Goal: Transaction & Acquisition: Purchase product/service

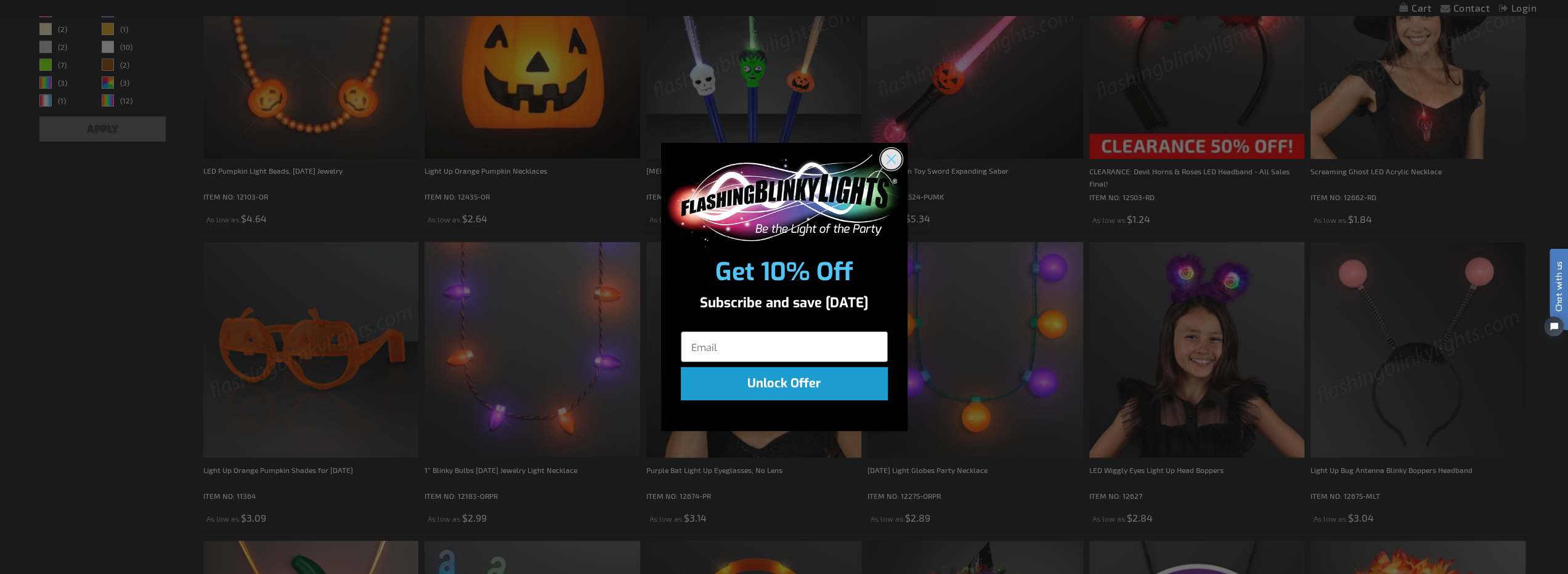
click at [890, 158] on icon "Close dialog" at bounding box center [890, 159] width 9 height 9
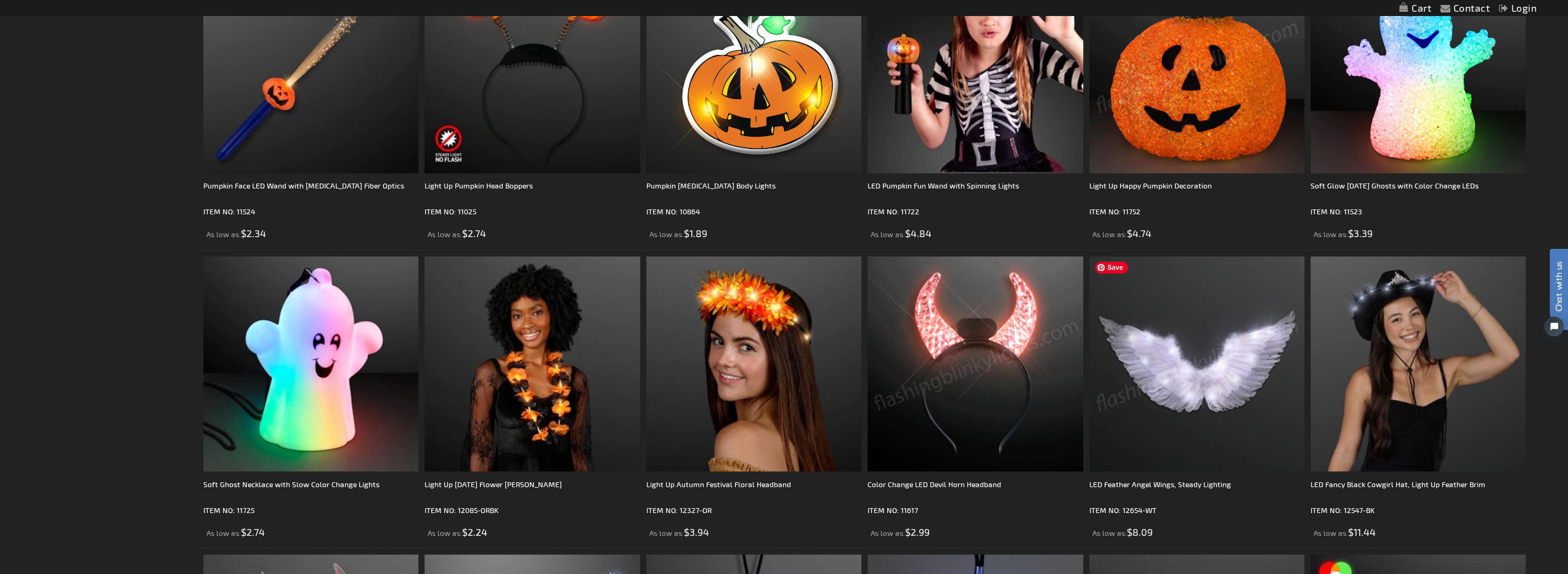
scroll to position [2032, 0]
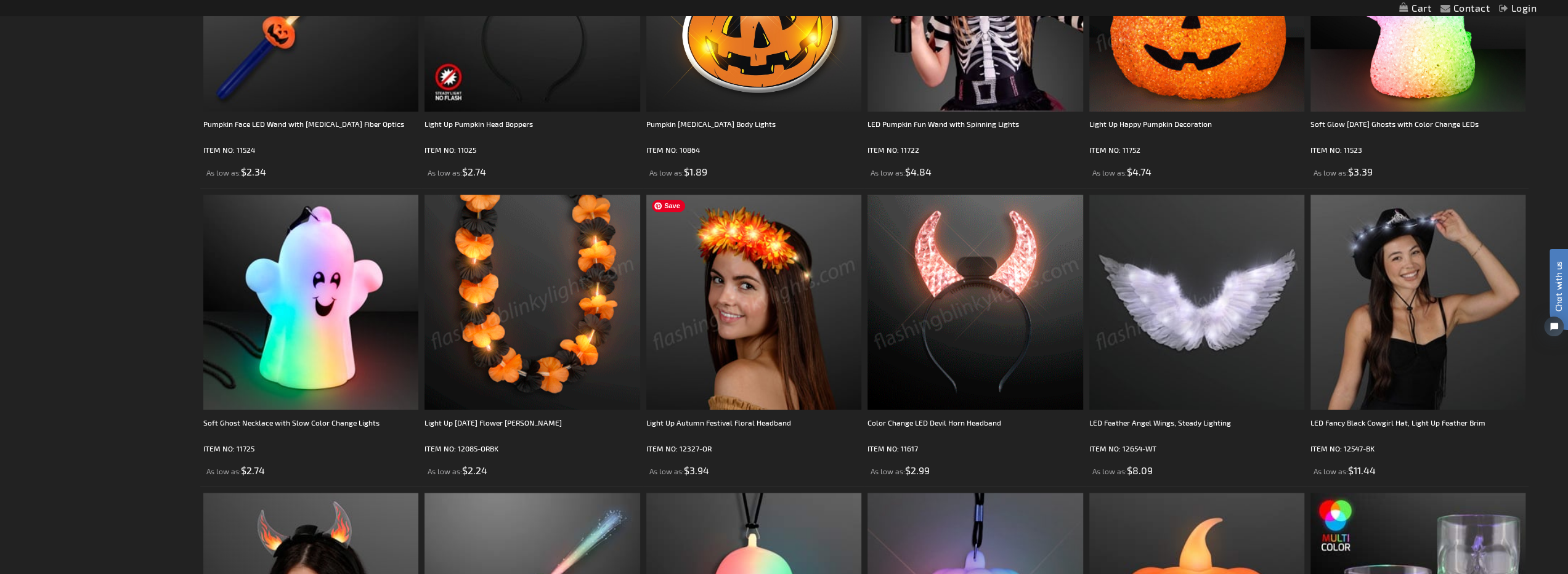
click at [720, 376] on img at bounding box center [754, 302] width 215 height 215
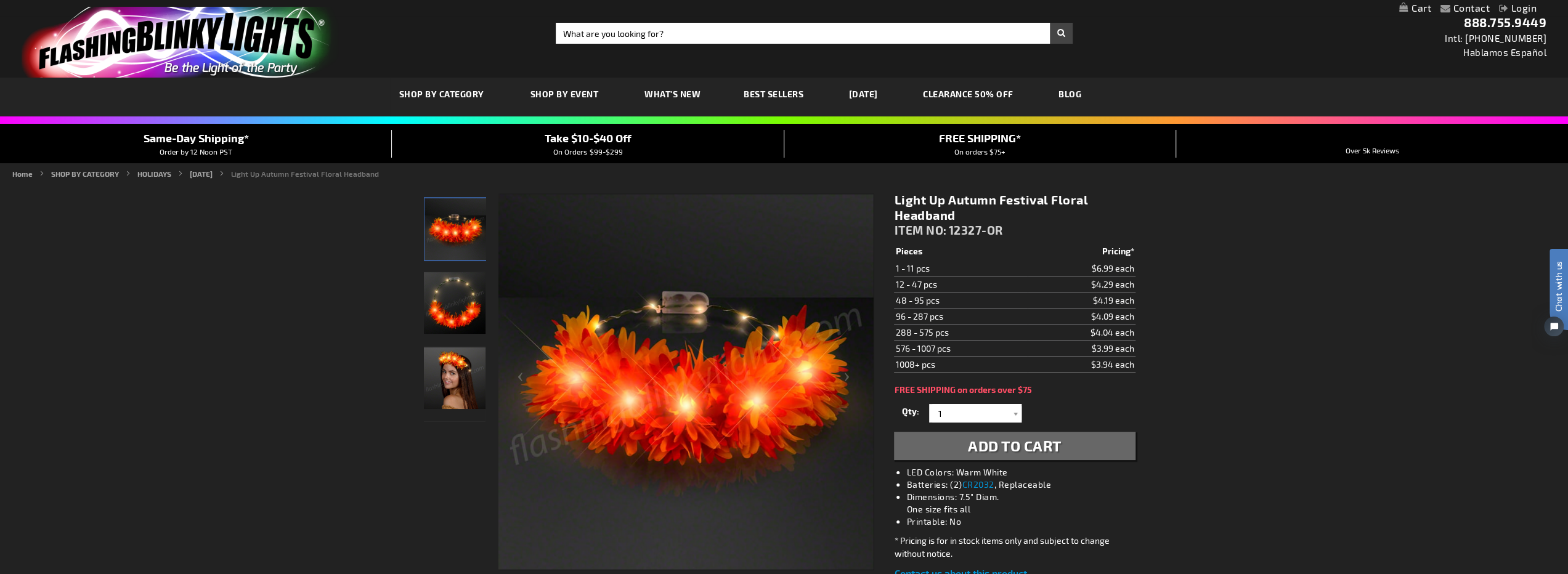
click at [475, 312] on img "Orange LED Light Up Floral Crown" at bounding box center [455, 303] width 62 height 62
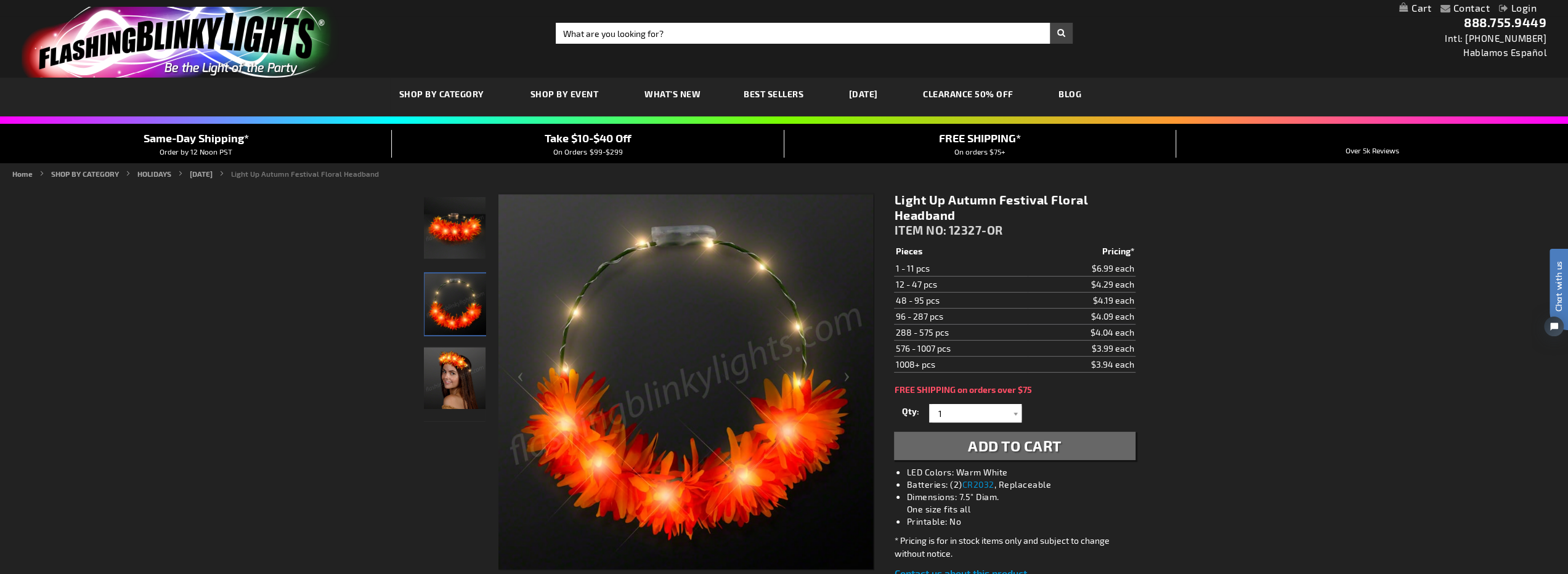
click at [464, 377] on img "Model displaying Orange LED Light Up Floral Crown" at bounding box center [455, 378] width 62 height 62
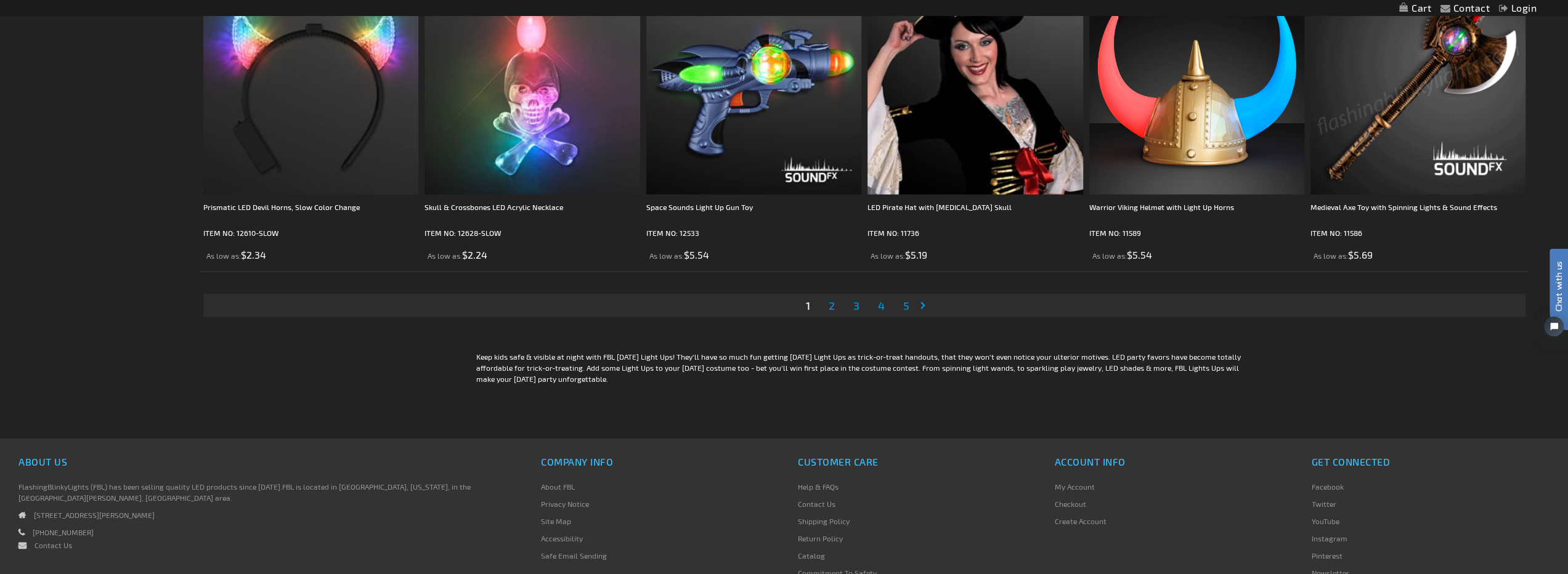
scroll to position [3142, 0]
click at [836, 305] on link "Page 2" at bounding box center [831, 305] width 11 height 18
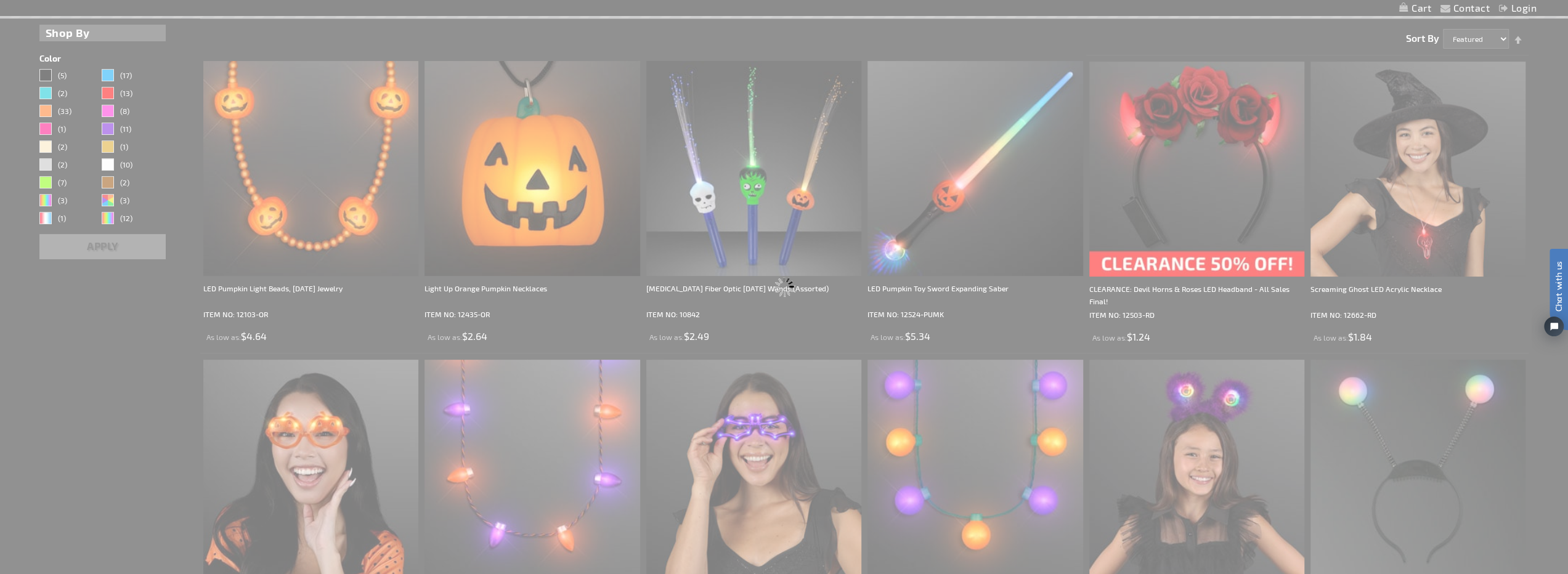
scroll to position [48, 0]
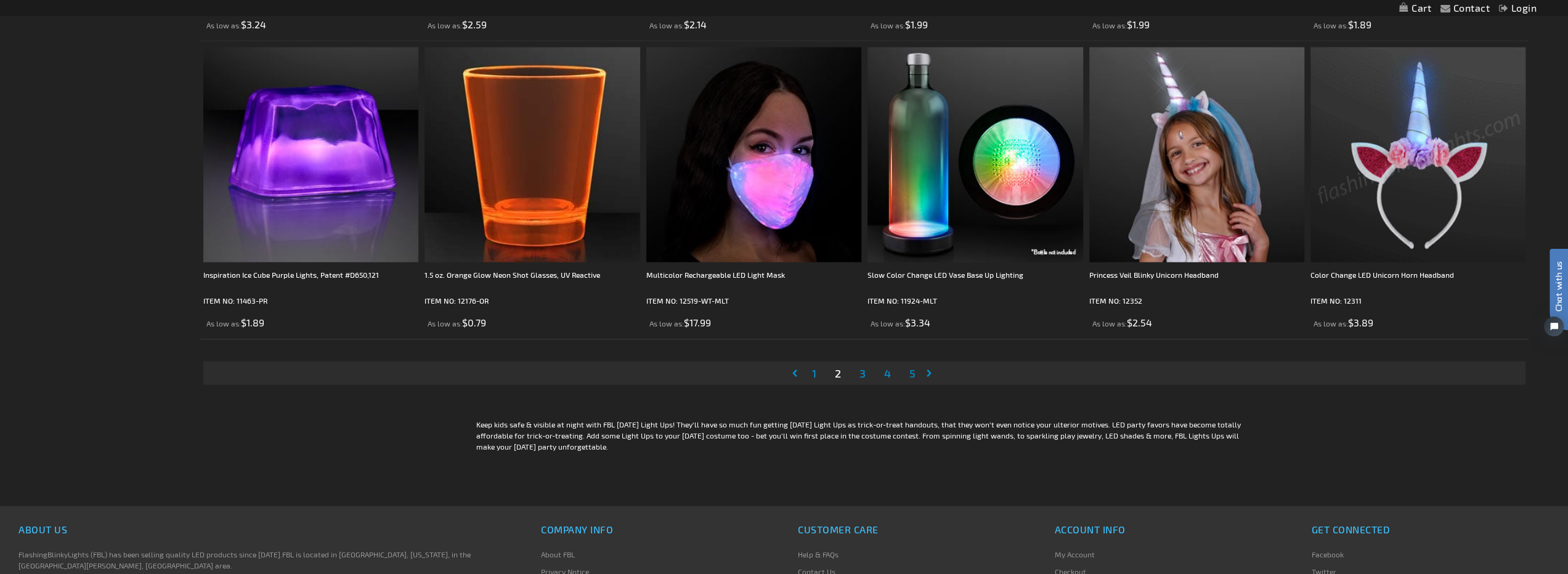
scroll to position [3079, 0]
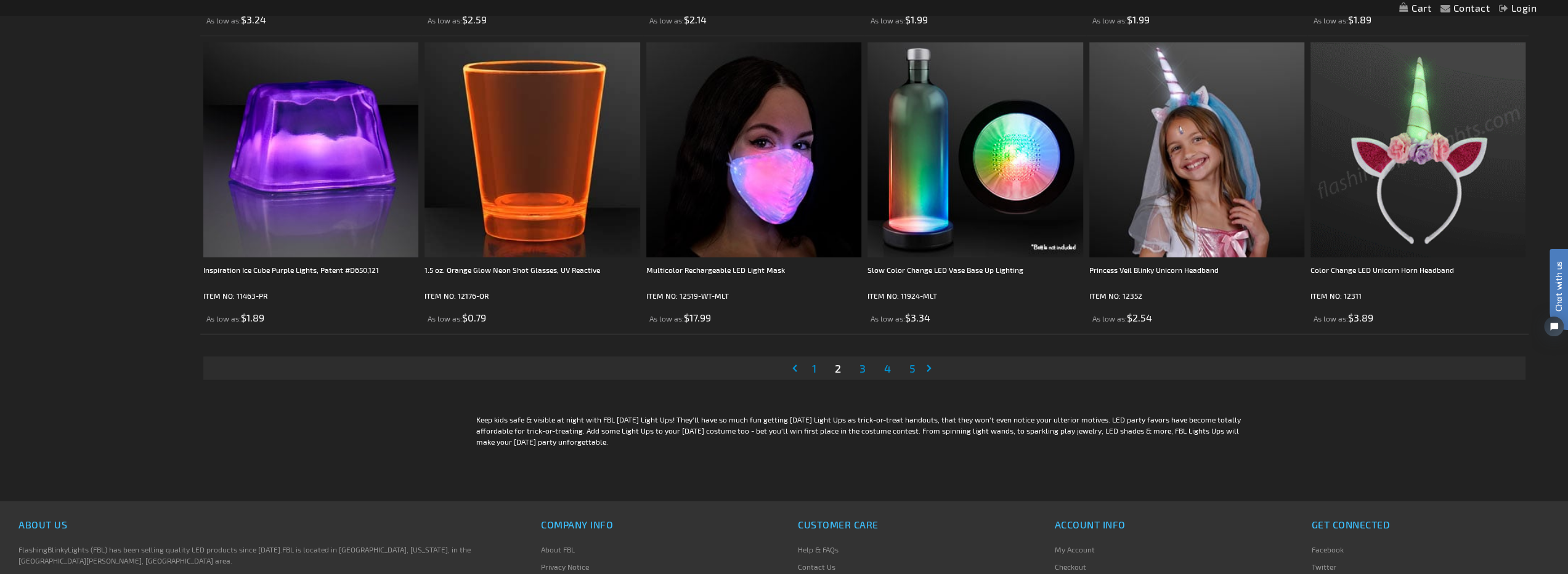
click at [861, 372] on span "3" at bounding box center [862, 368] width 6 height 14
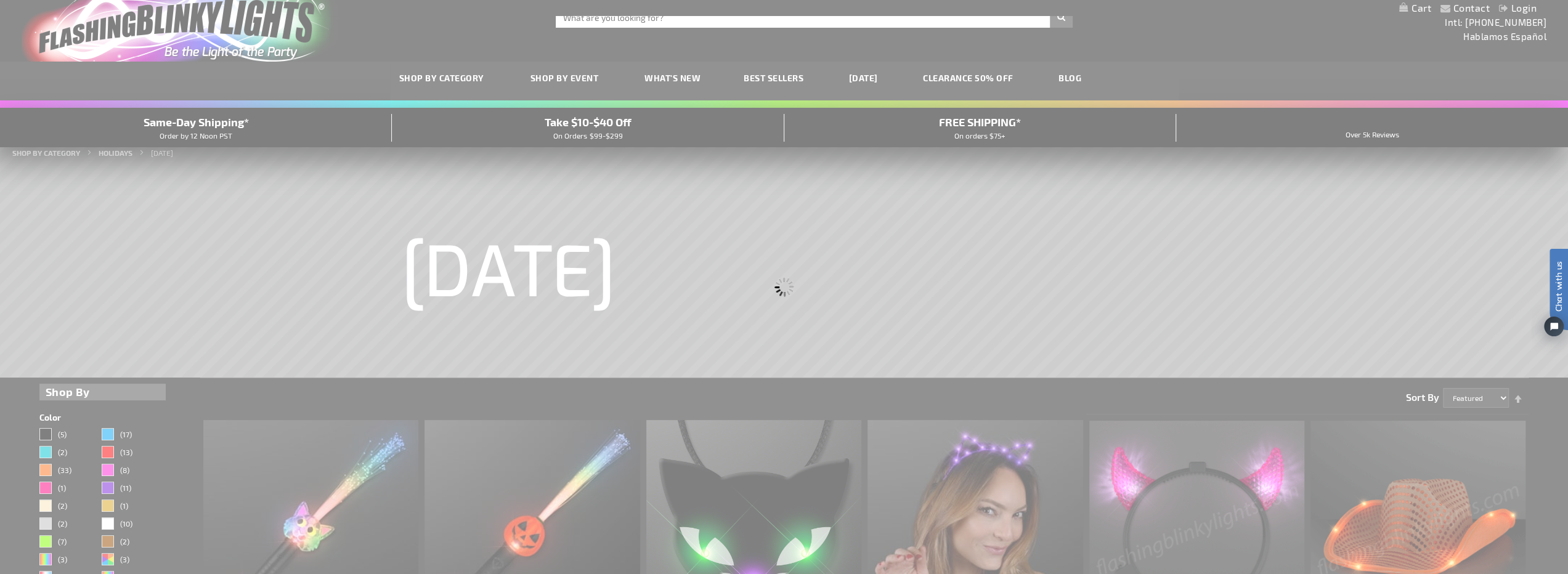
scroll to position [0, 0]
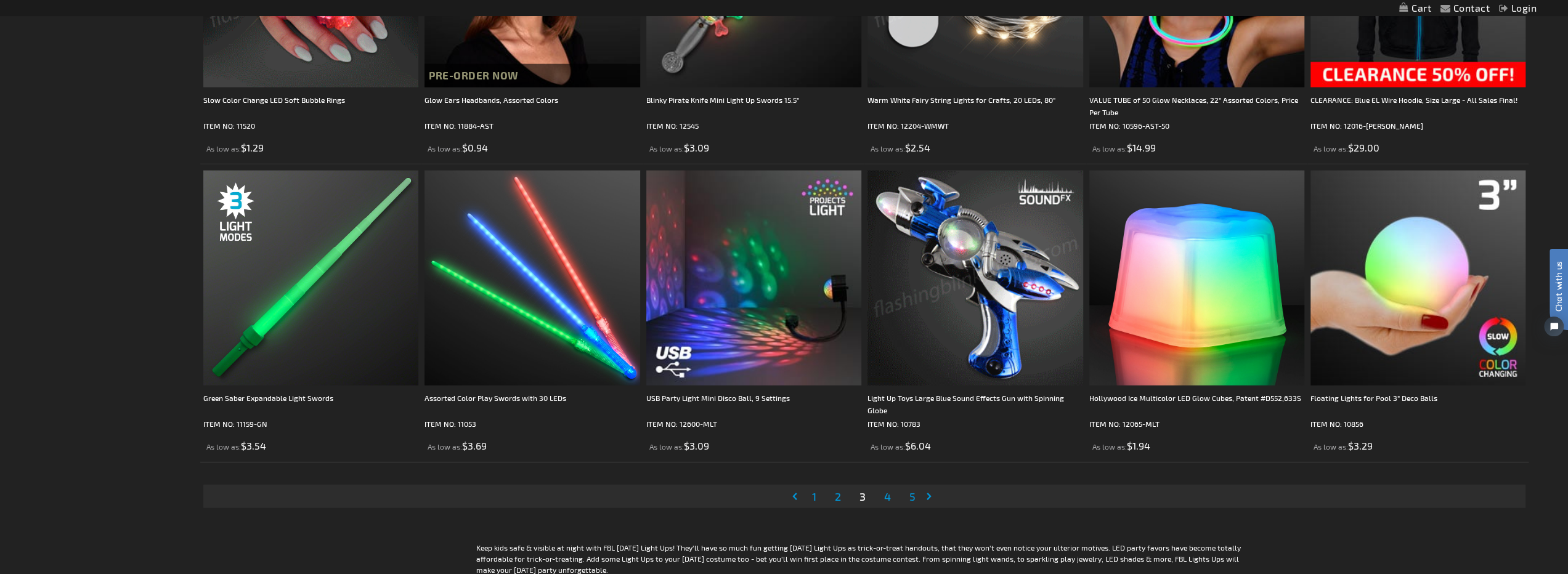
scroll to position [2956, 0]
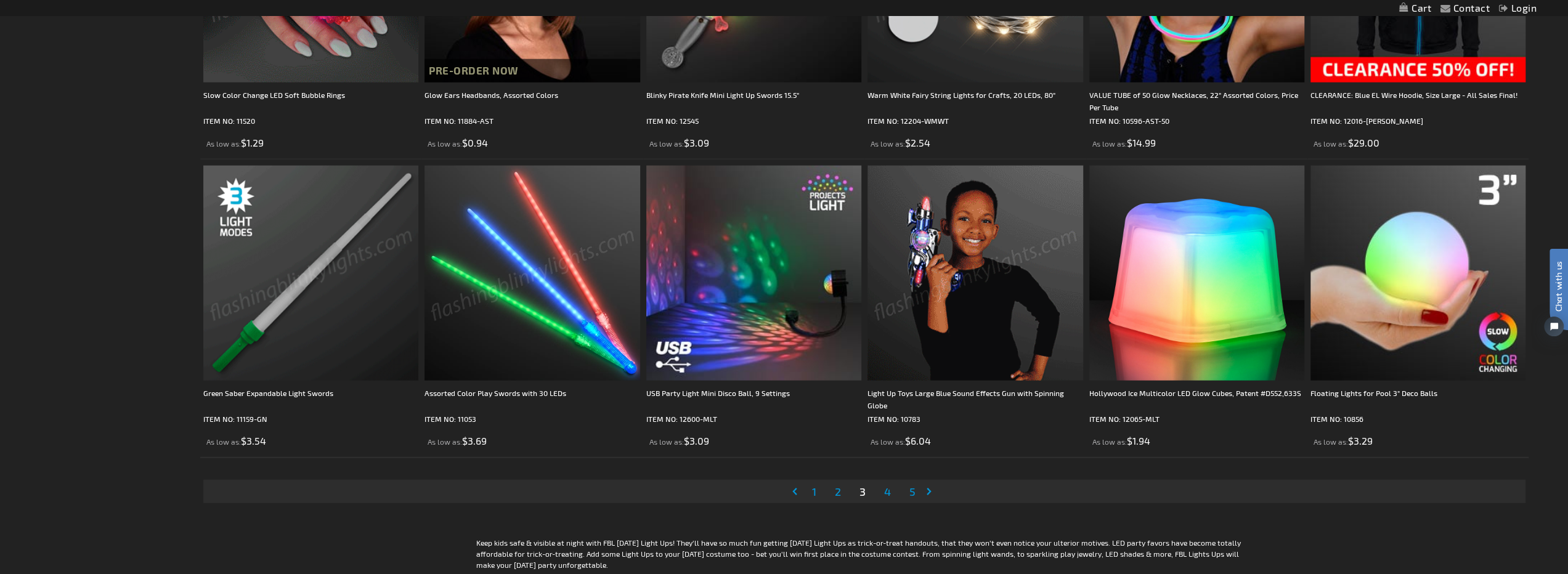
click at [885, 488] on span "4" at bounding box center [887, 491] width 7 height 14
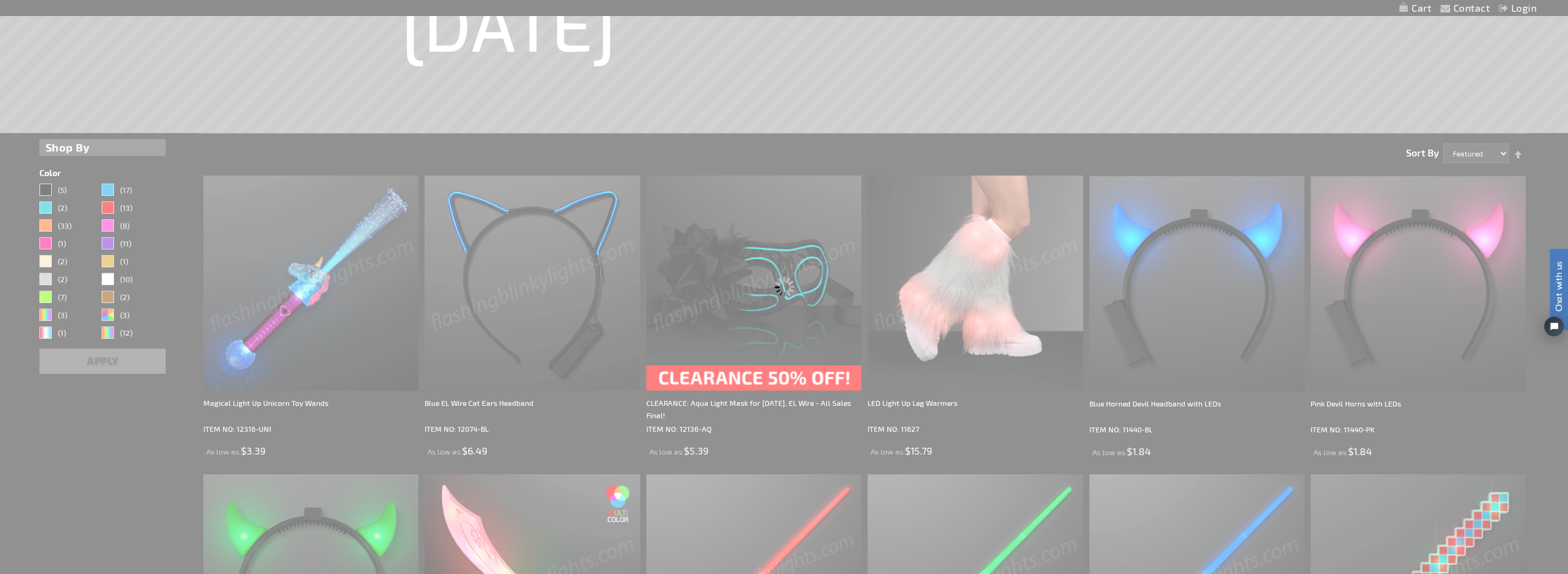
scroll to position [88, 0]
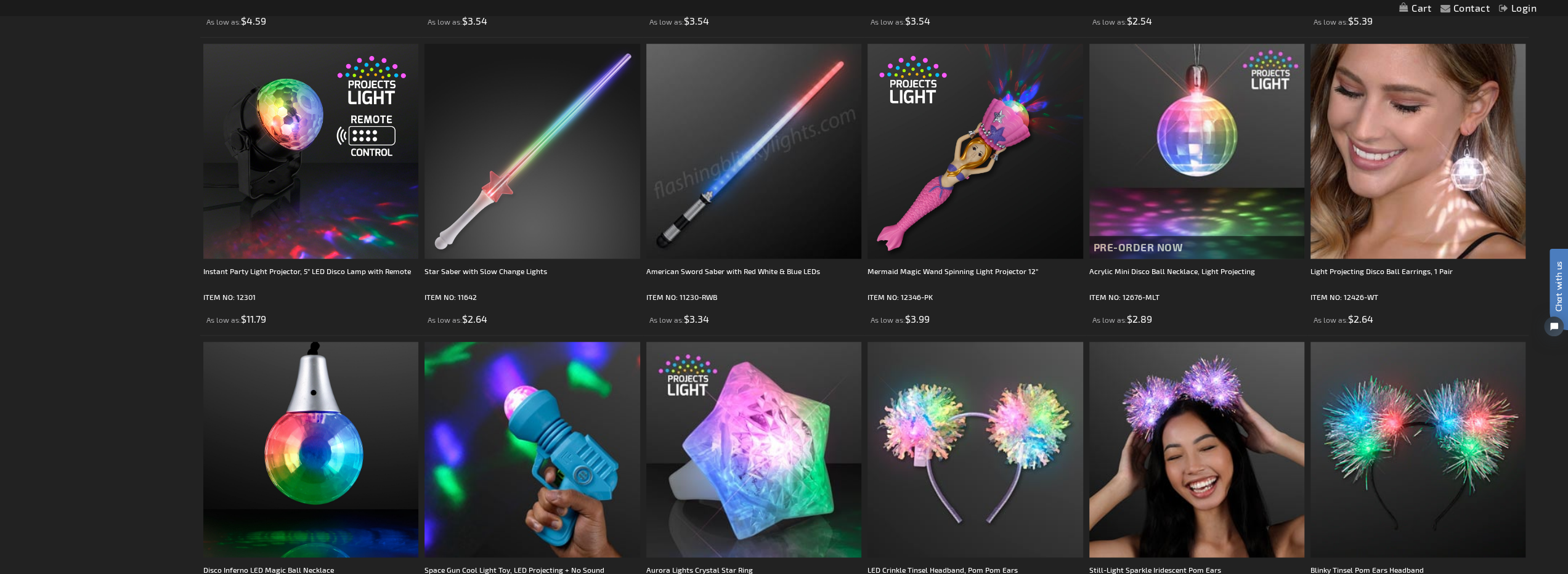
scroll to position [1108, 0]
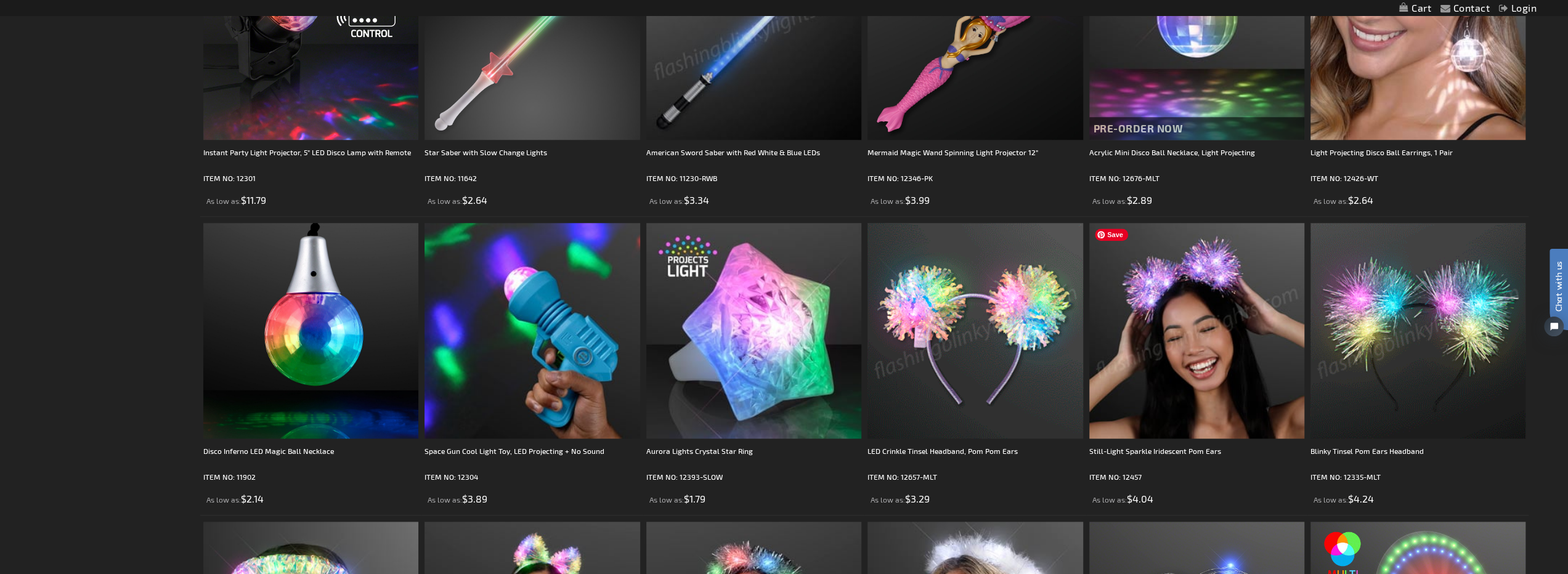
click at [1204, 329] on img at bounding box center [1196, 330] width 215 height 215
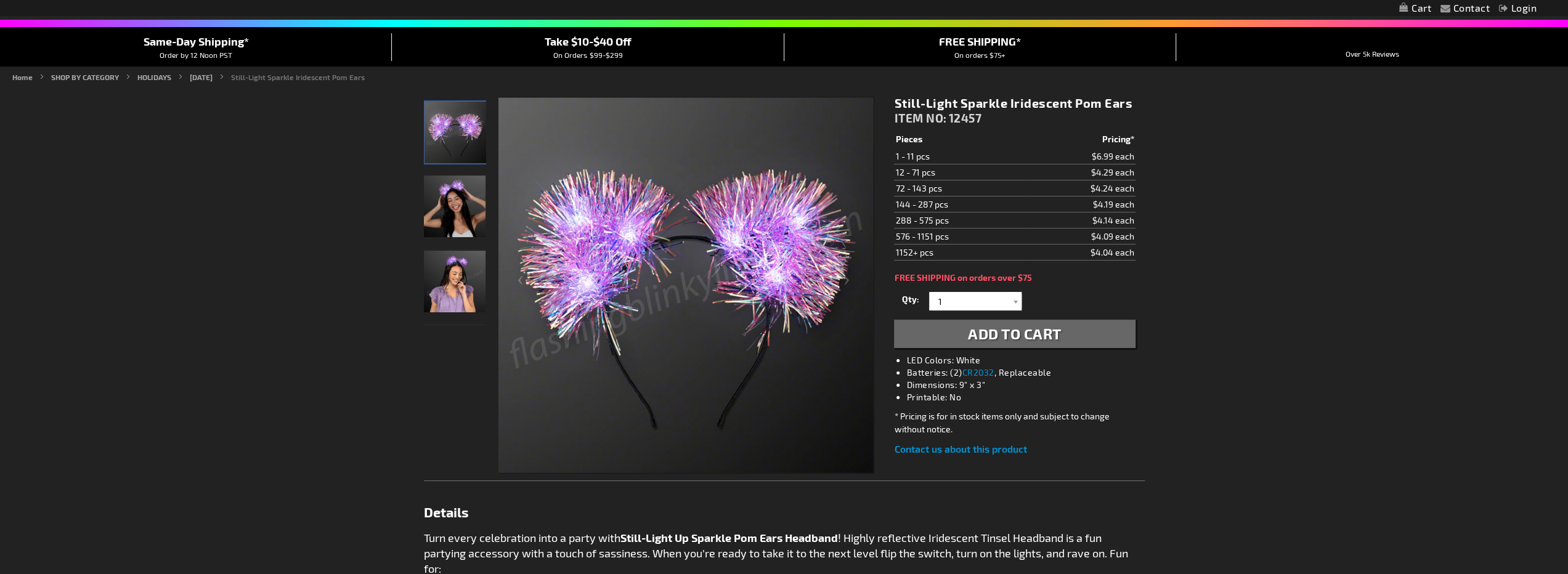
scroll to position [123, 0]
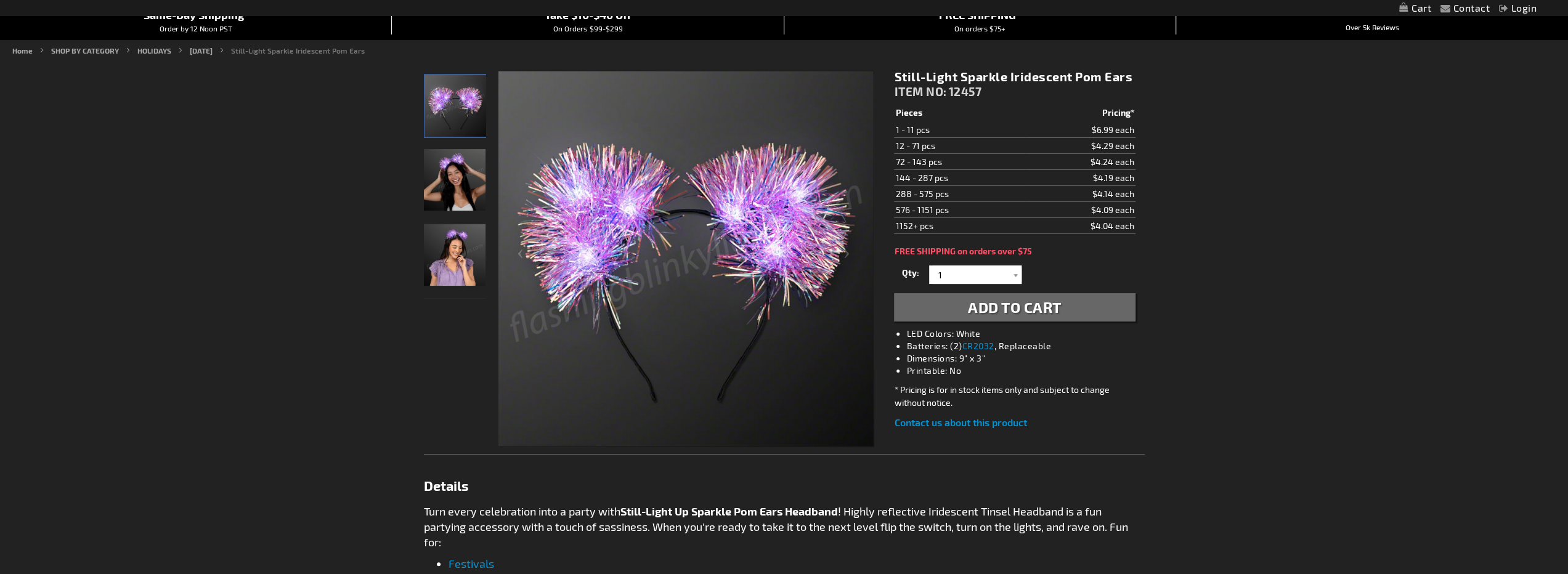
click at [439, 259] on img "Woman displaying Light Up Sparkle Iridescent LED Pom Ears" at bounding box center [455, 255] width 62 height 62
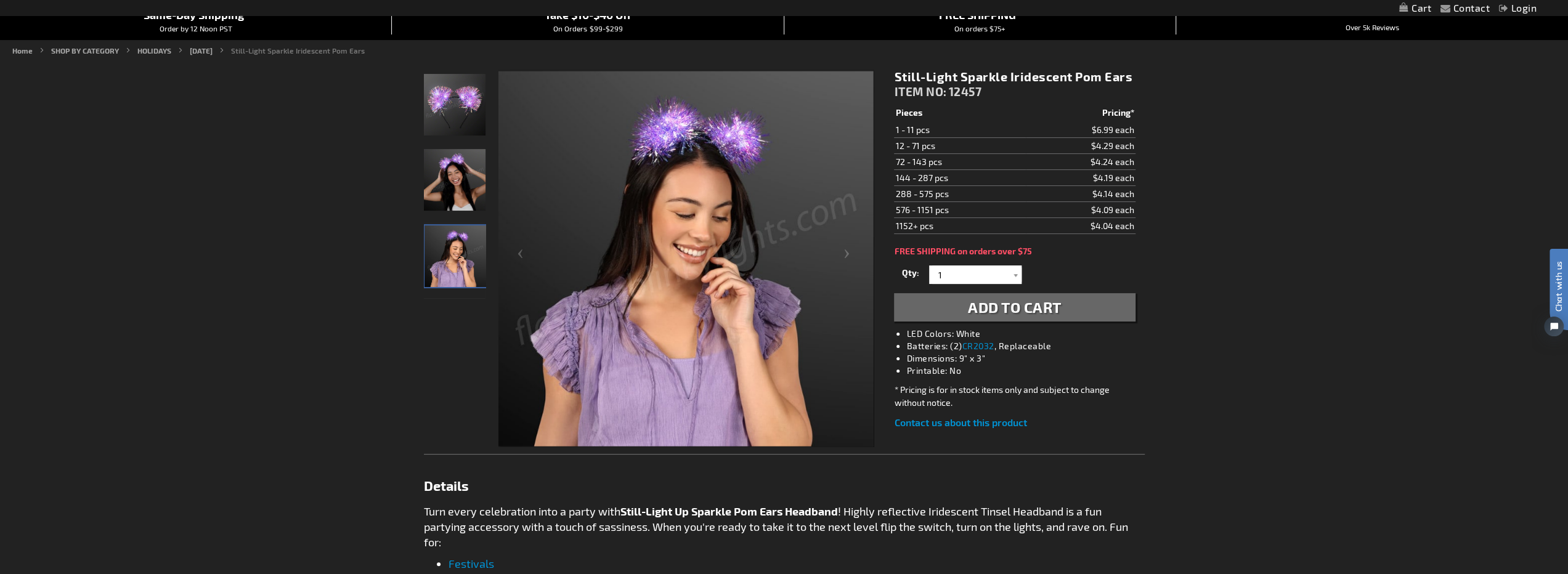
scroll to position [0, 0]
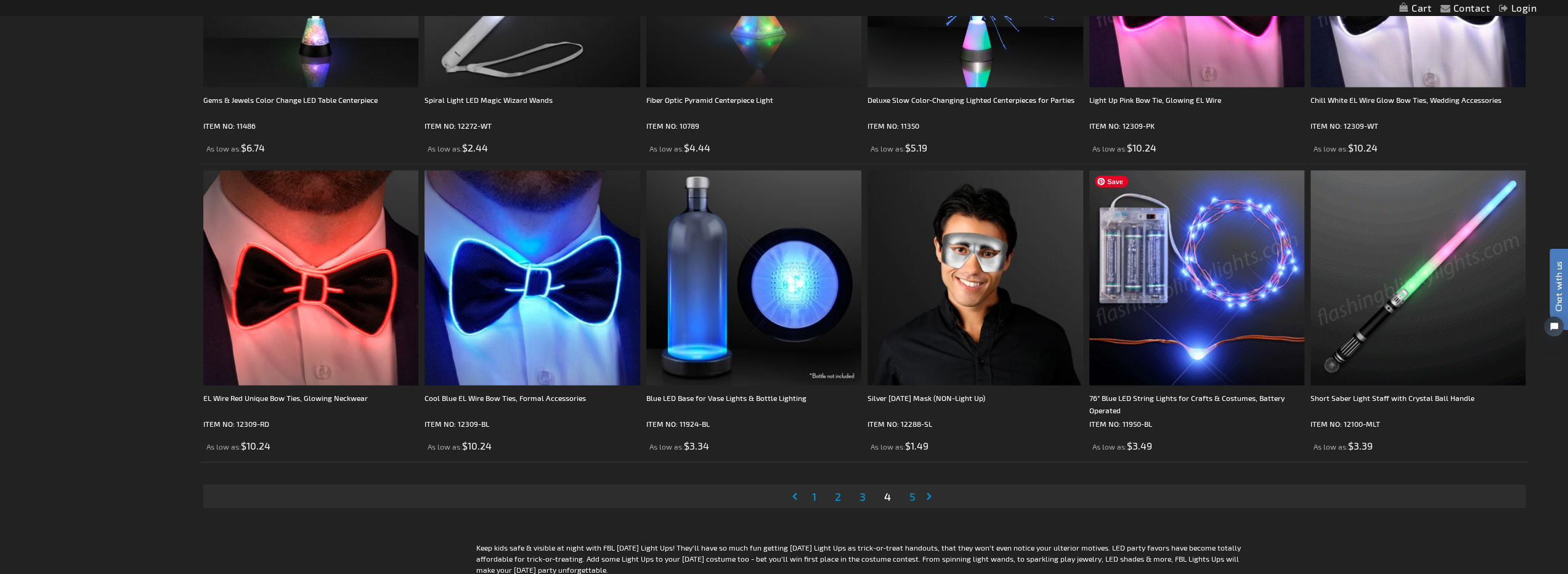
scroll to position [3016, 0]
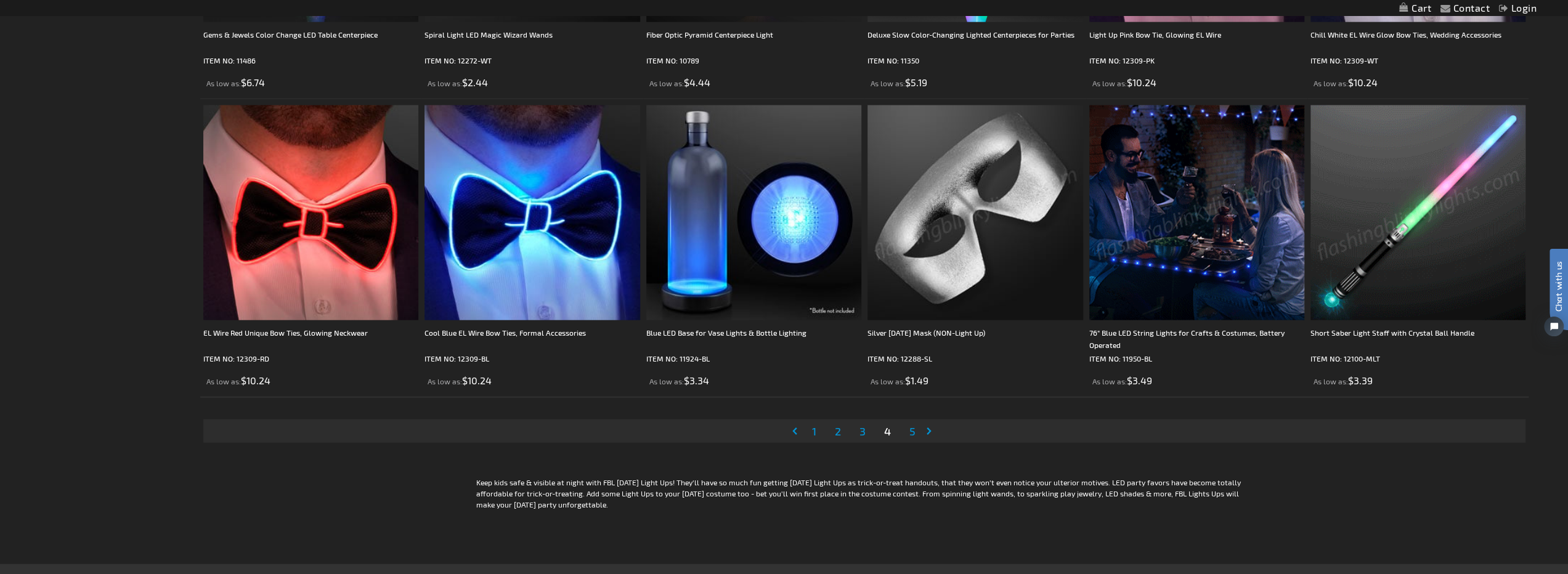
click at [914, 435] on span "5" at bounding box center [912, 430] width 6 height 14
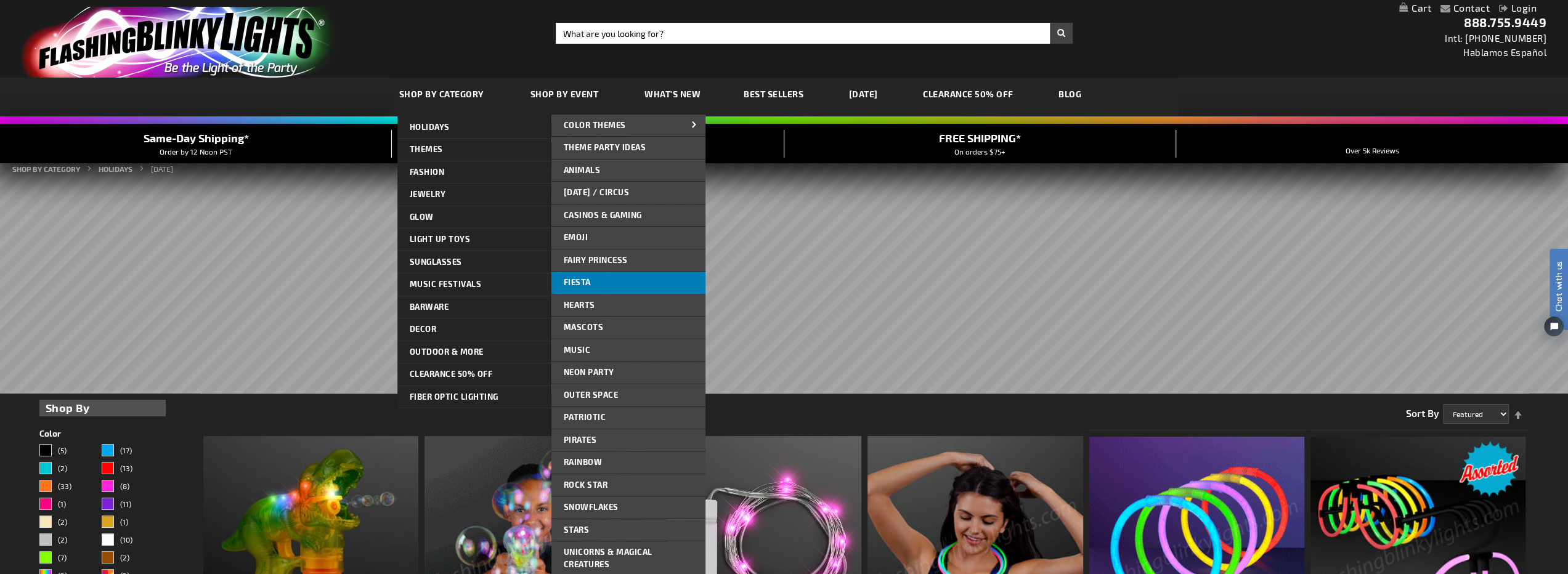
click at [599, 281] on link "Fiesta" at bounding box center [628, 282] width 154 height 22
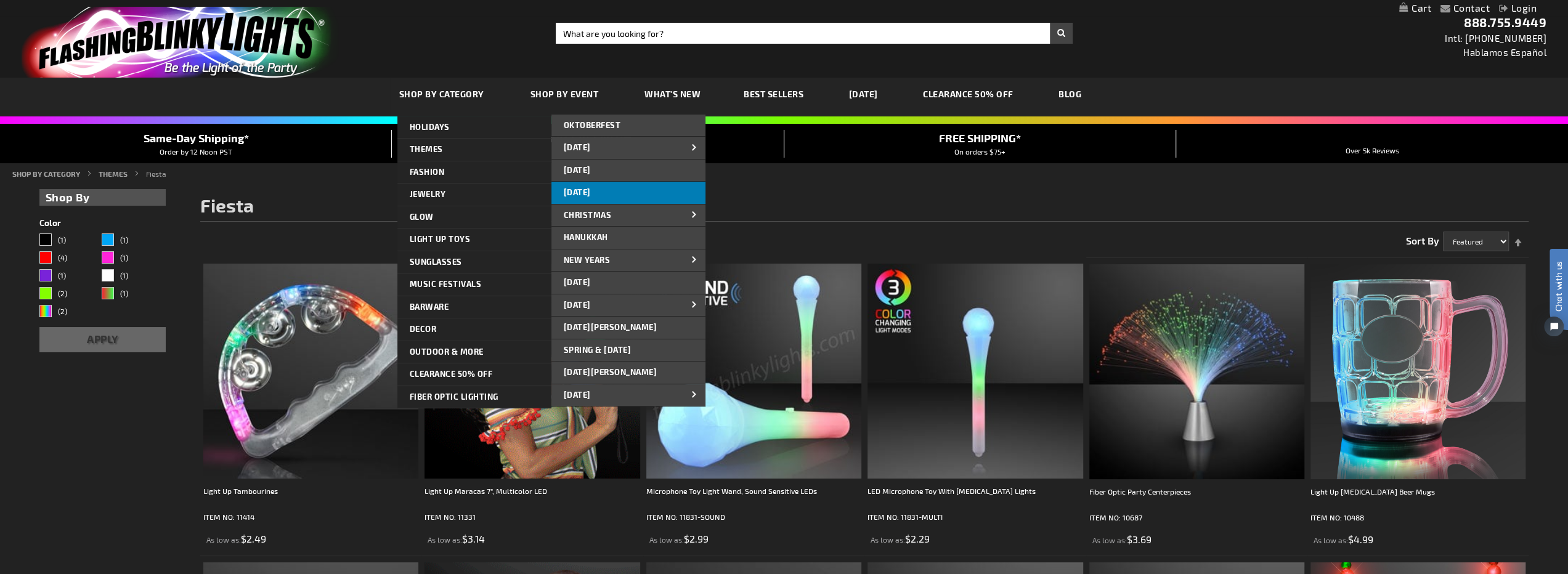
click at [652, 191] on link "[DATE]" at bounding box center [628, 193] width 154 height 22
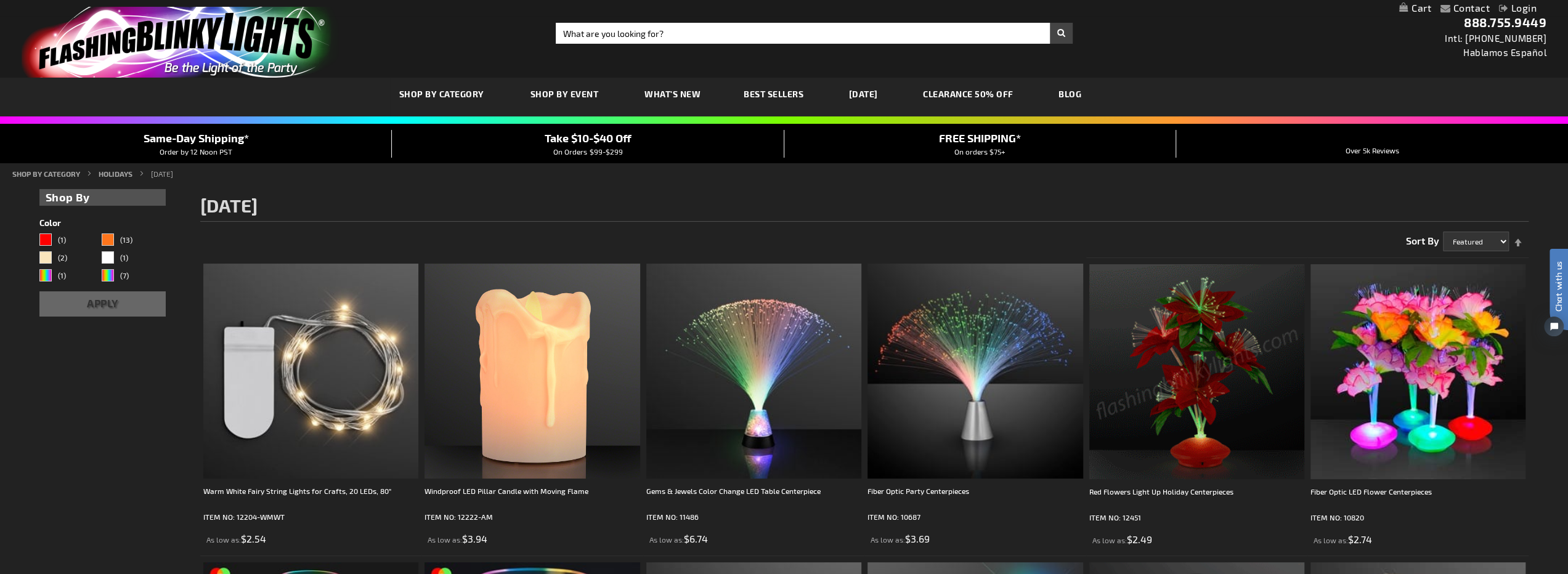
click at [775, 93] on span "Best Sellers" at bounding box center [773, 94] width 60 height 10
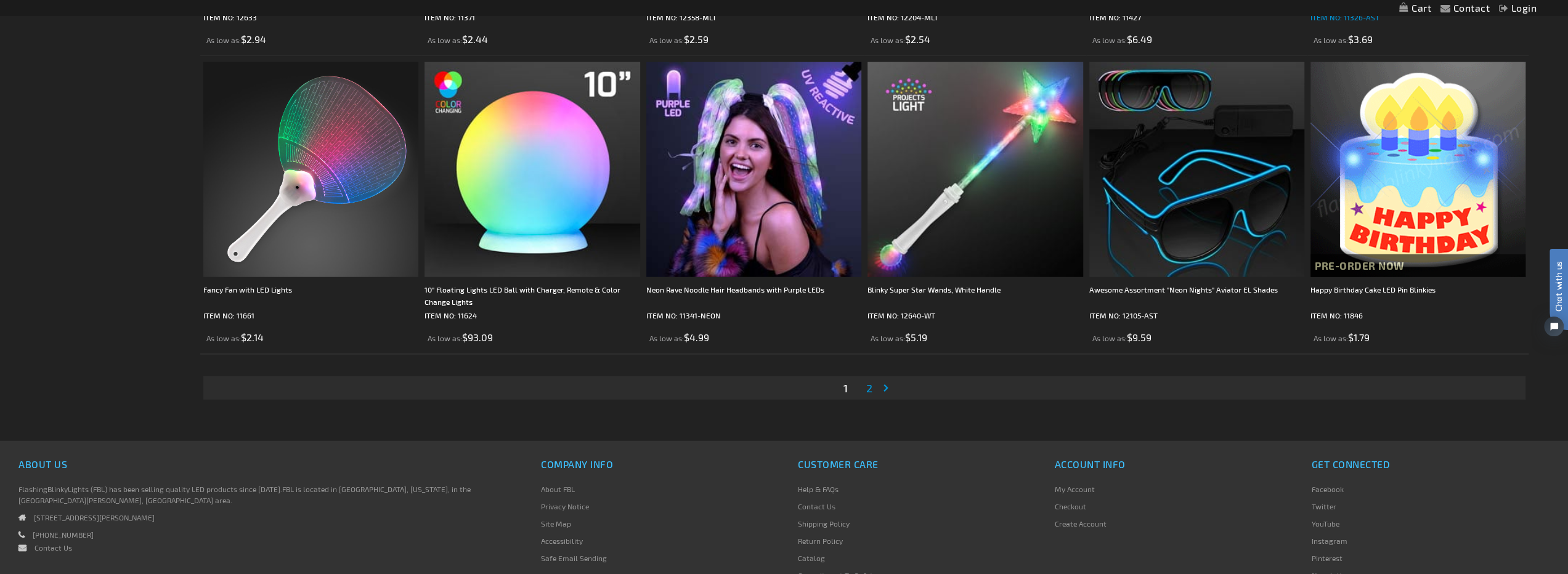
scroll to position [3079, 0]
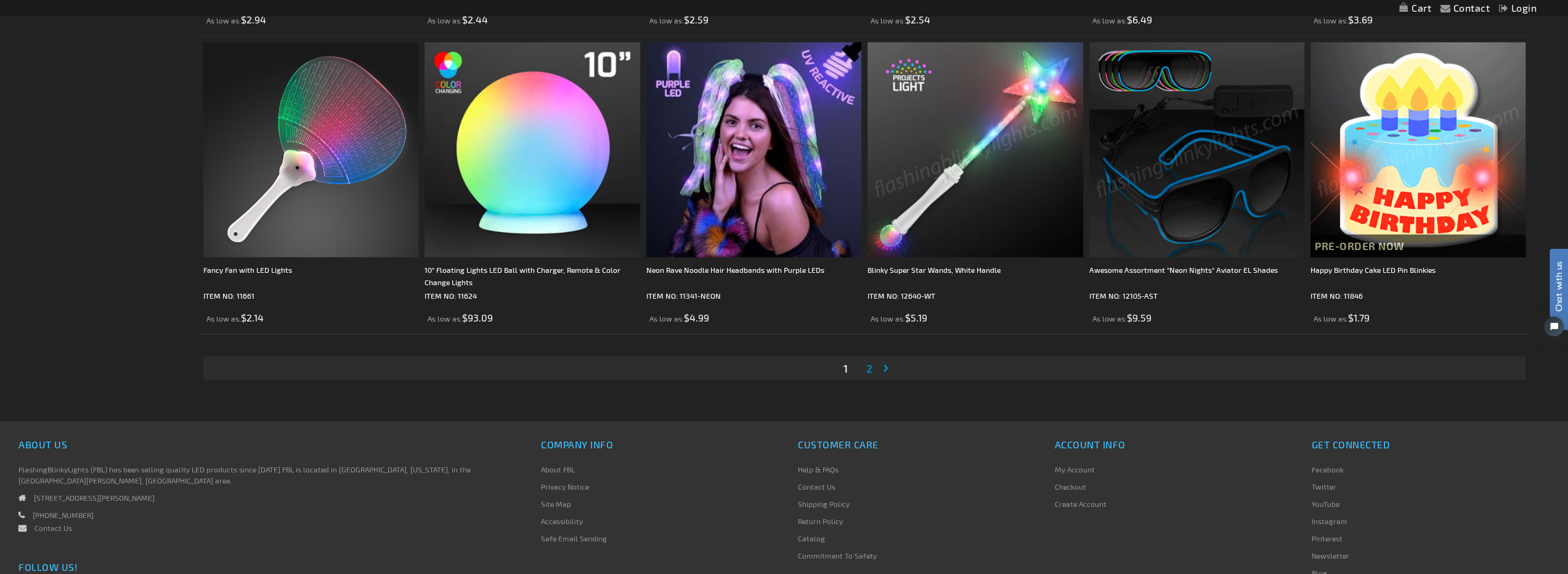
click at [871, 370] on span "2" at bounding box center [869, 368] width 6 height 14
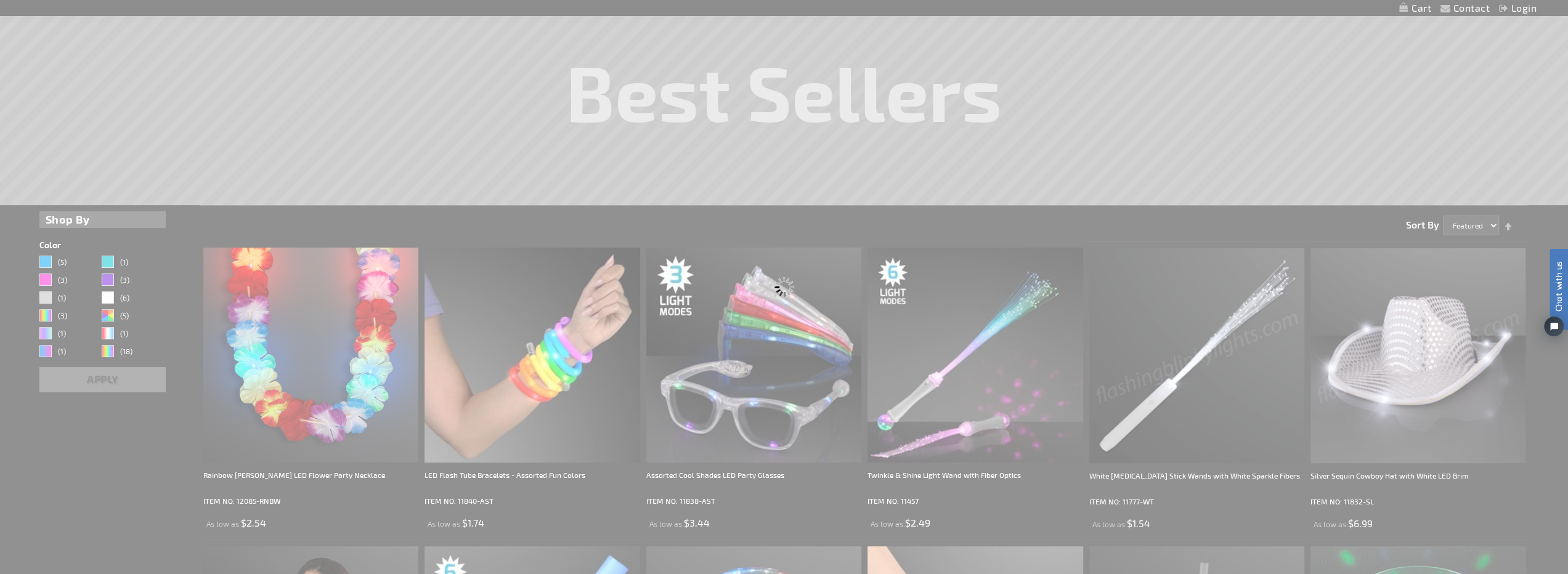
scroll to position [115, 0]
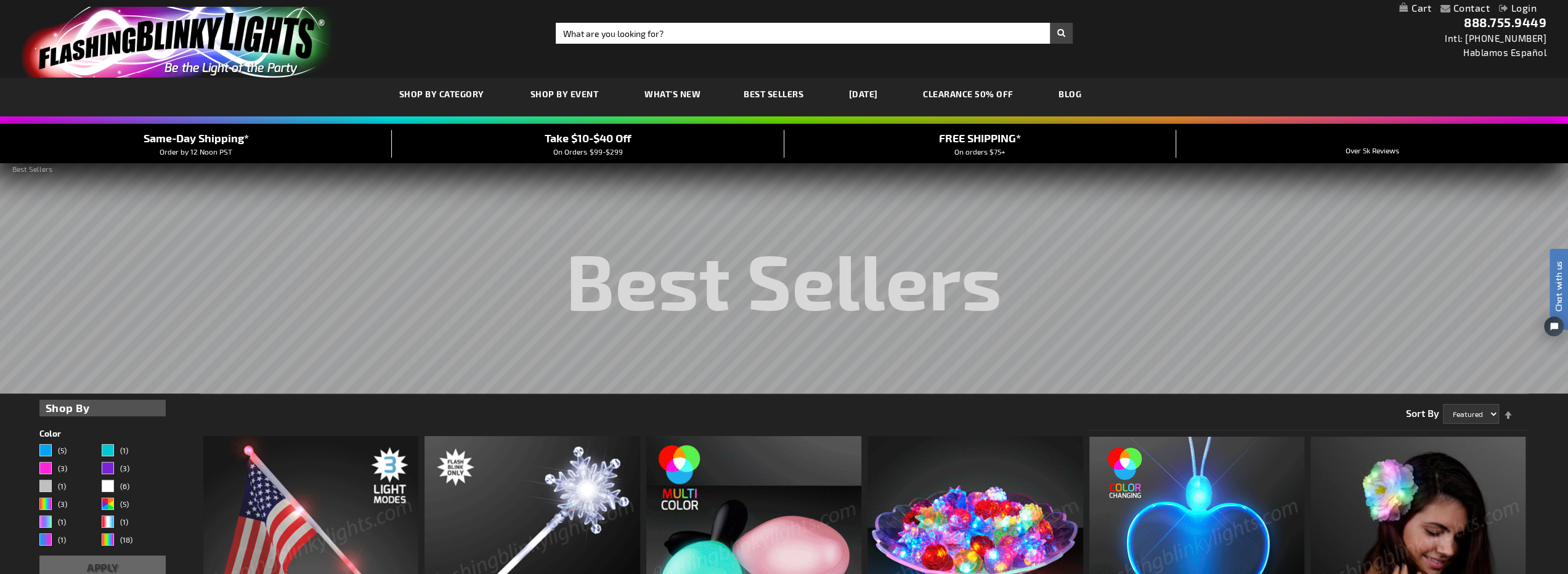
click at [863, 90] on link "[DATE]" at bounding box center [863, 94] width 47 height 41
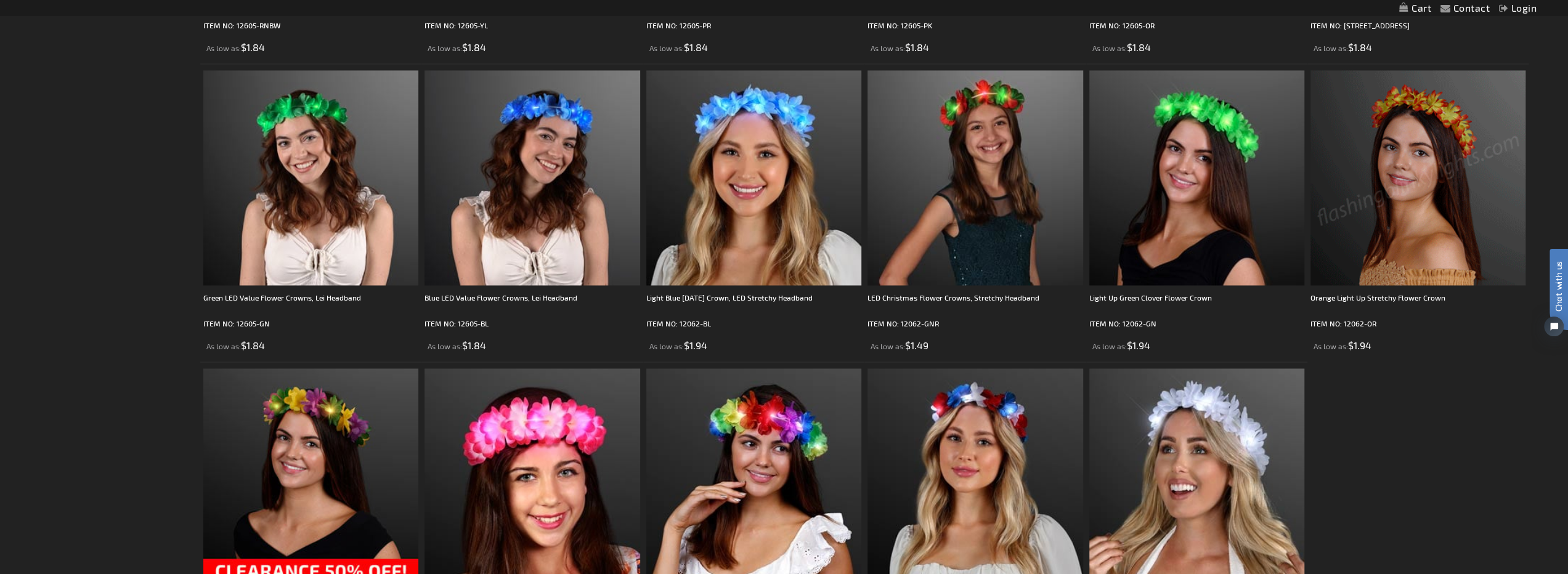
scroll to position [2278, 0]
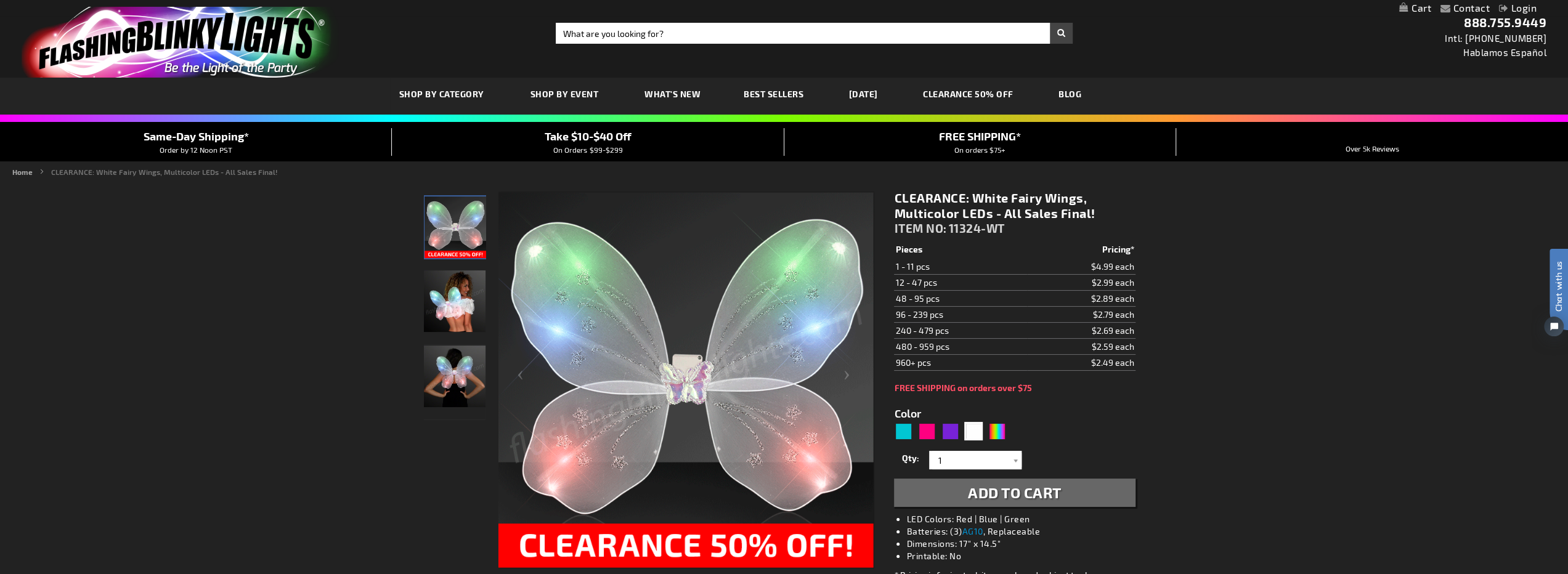
click at [469, 313] on img "Woman displaying White LED Light Up Fairy Wings" at bounding box center [455, 301] width 62 height 62
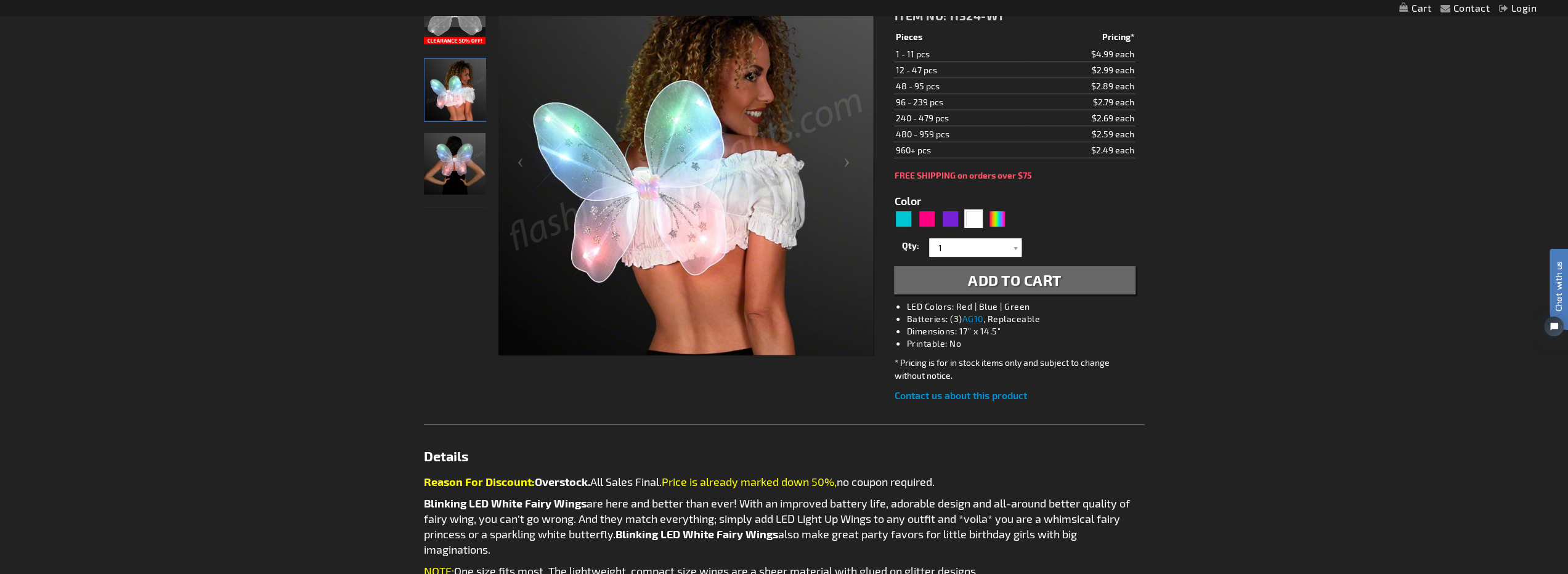
scroll to position [185, 0]
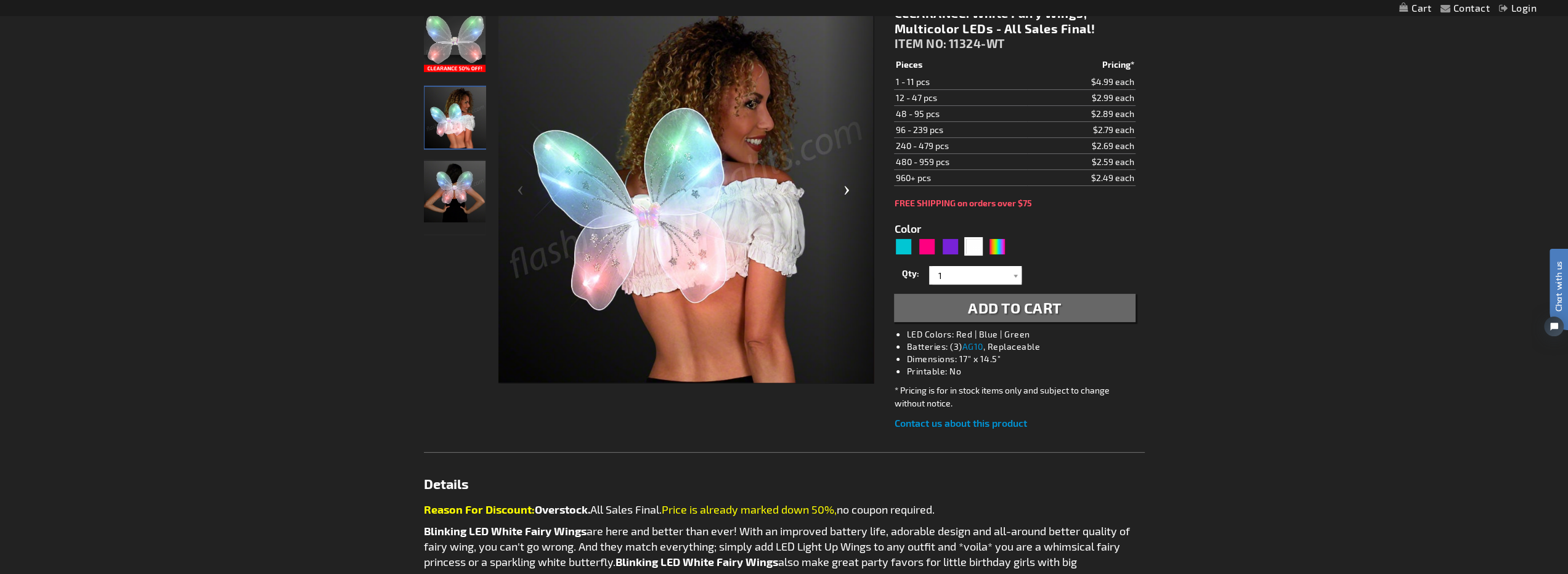
click at [847, 189] on div "Next" at bounding box center [848, 195] width 49 height 378
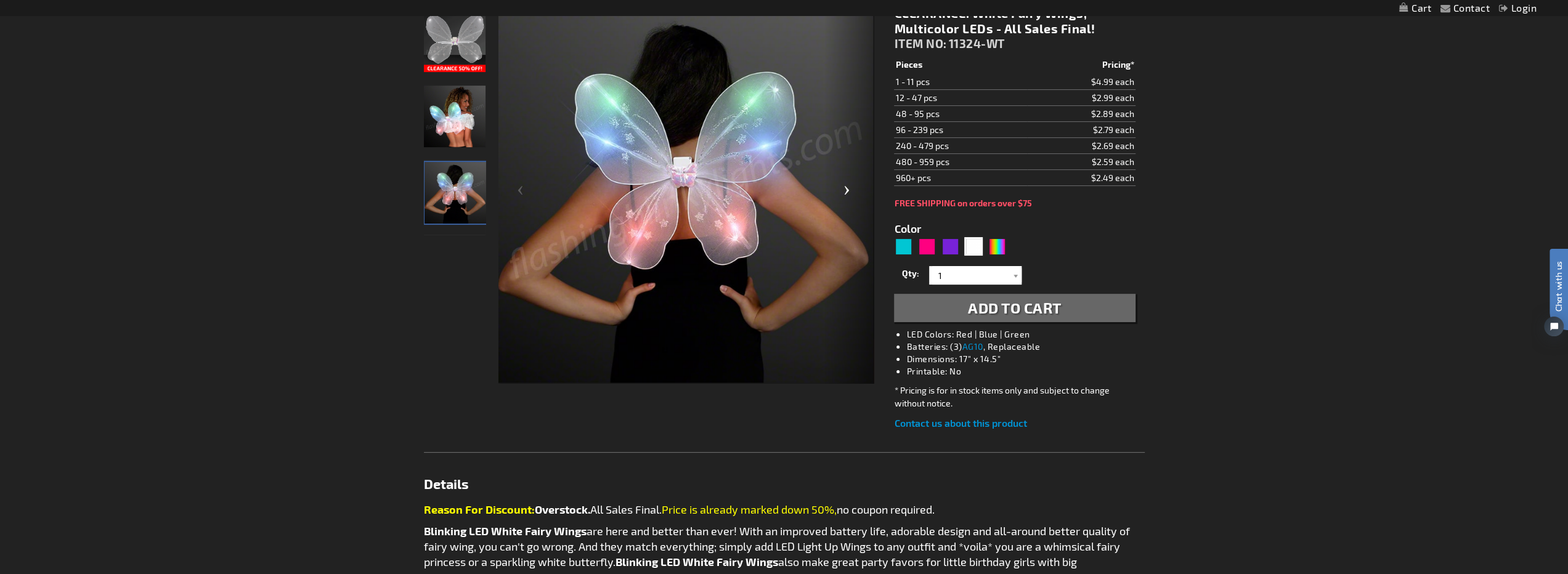
click at [847, 189] on div "Next" at bounding box center [848, 195] width 49 height 378
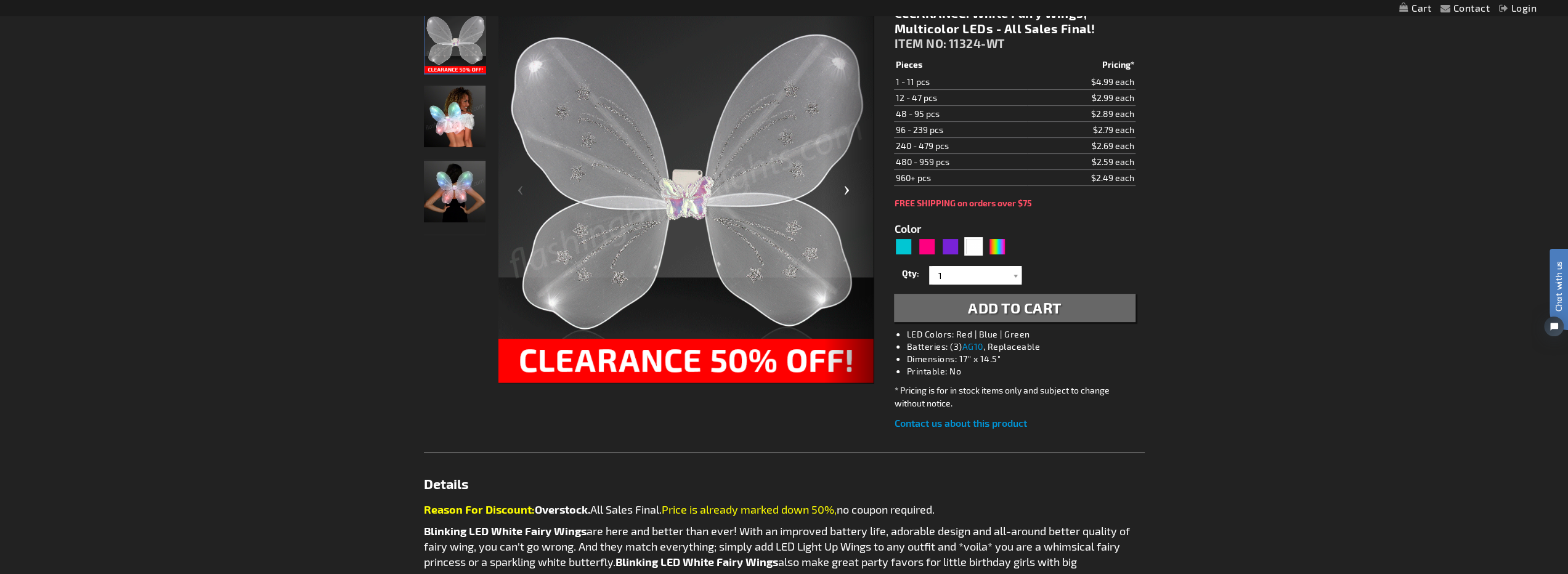
click at [847, 189] on div "Next" at bounding box center [848, 195] width 49 height 378
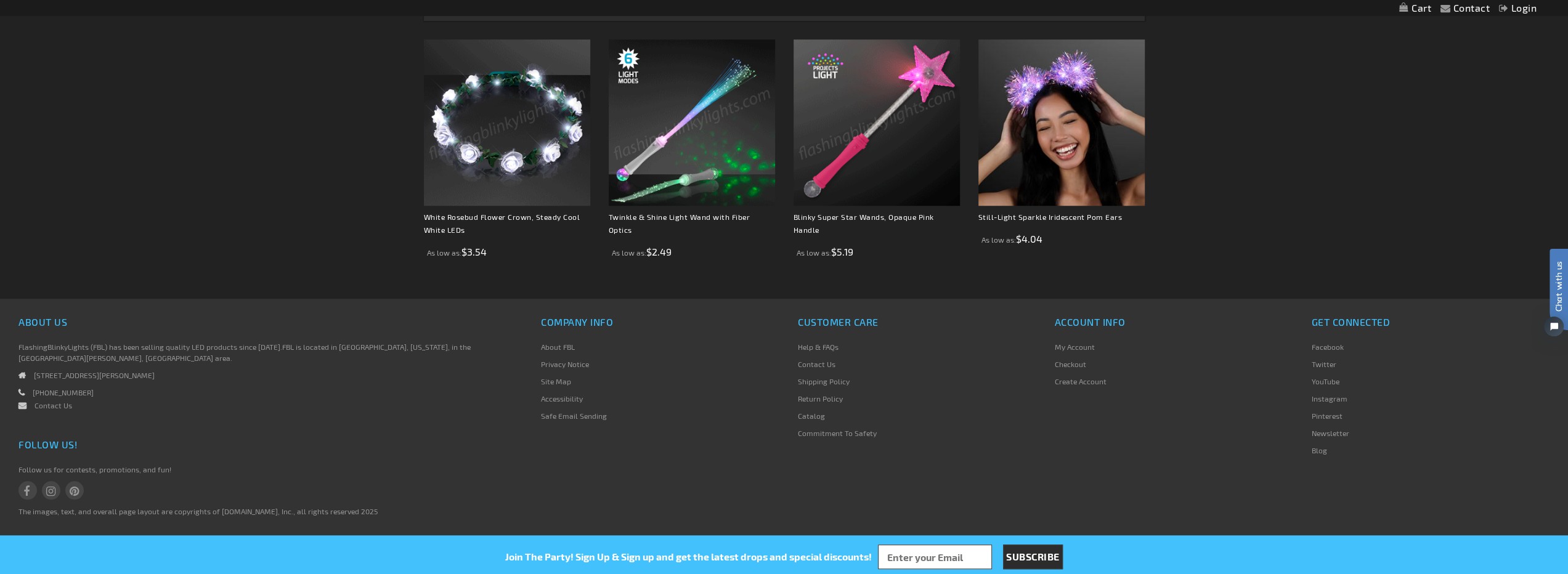
scroll to position [917, 0]
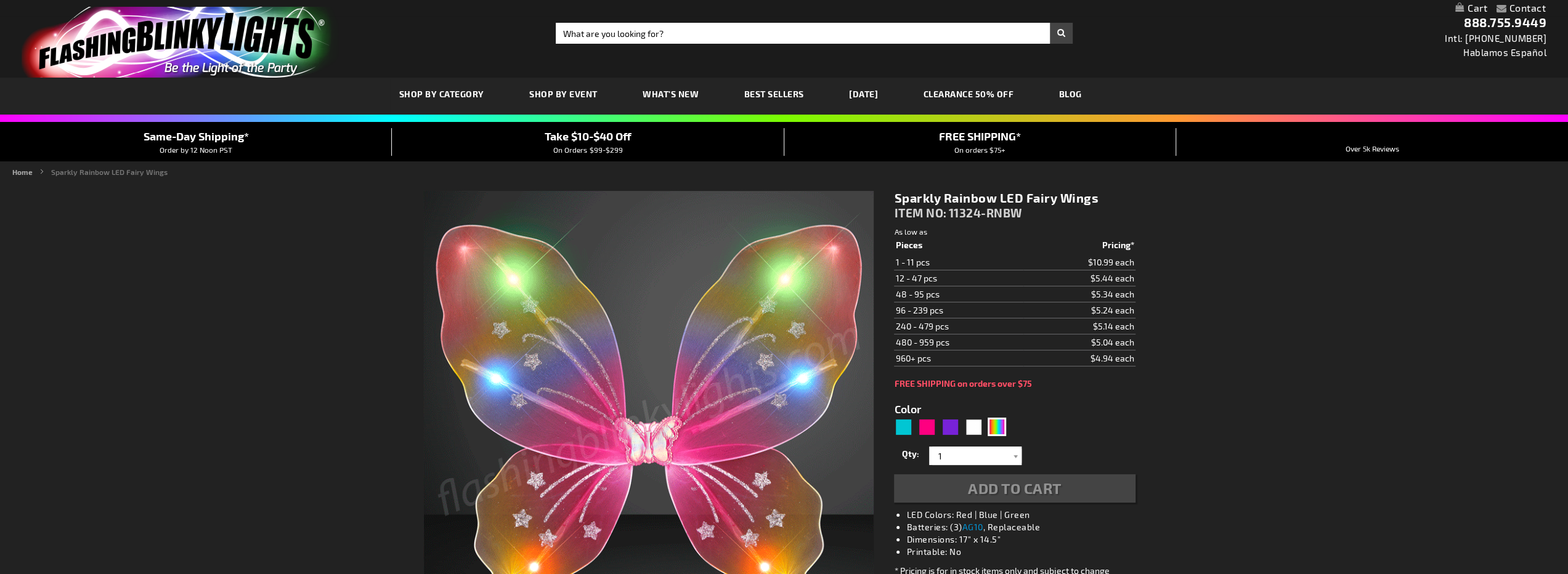
type input "5659"
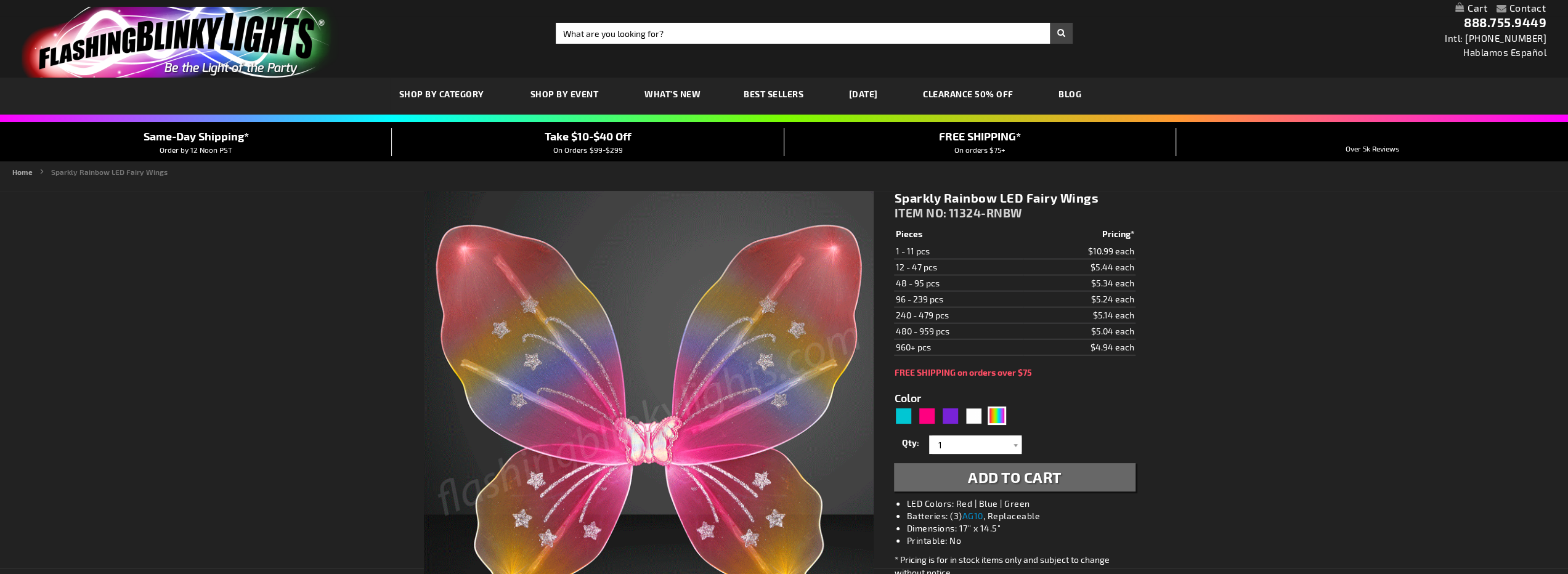
click at [932, 324] on td "480 - 959 pcs" at bounding box center [958, 331] width 128 height 16
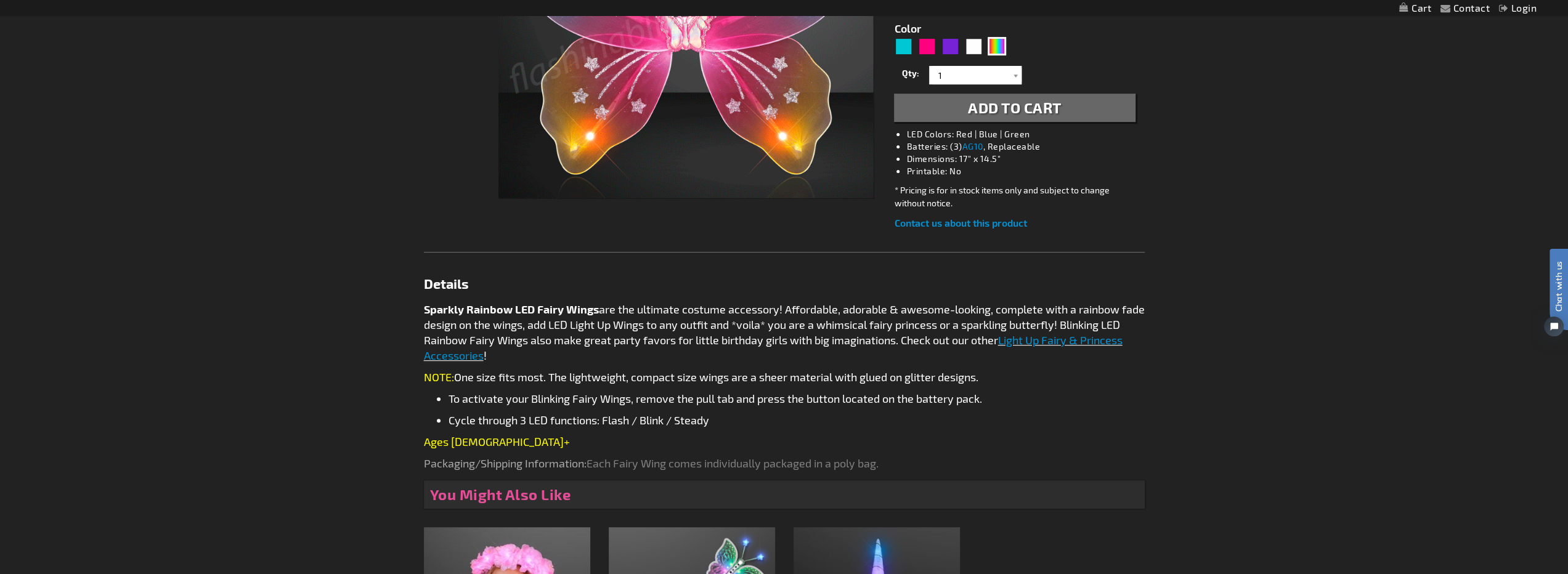
scroll to position [616, 0]
